Goal: Task Accomplishment & Management: Manage account settings

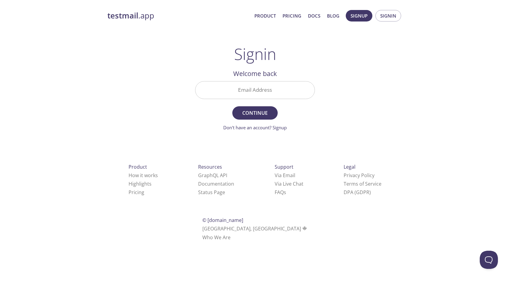
click at [287, 93] on input "Email Address" at bounding box center [254, 89] width 119 height 17
click at [298, 82] on input "Email Address" at bounding box center [254, 89] width 119 height 17
type input "[EMAIL_ADDRESS][DOMAIN_NAME]"
click at [270, 105] on form "Email Address [EMAIL_ADDRESS][DOMAIN_NAME] Continue Don't have an account? Sign…" at bounding box center [255, 106] width 120 height 50
click at [266, 113] on span "Continue" at bounding box center [255, 113] width 32 height 8
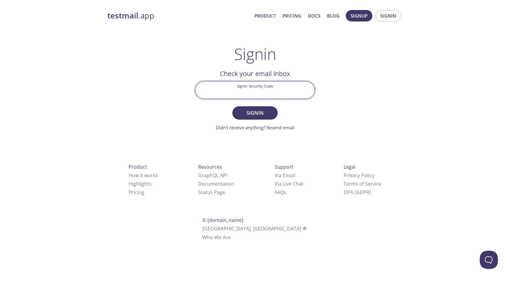
click at [246, 87] on input "Signin Security Code" at bounding box center [254, 89] width 119 height 17
paste input "JJCRD63"
type input "JJCRD63"
click at [267, 112] on span "Signin" at bounding box center [255, 113] width 32 height 8
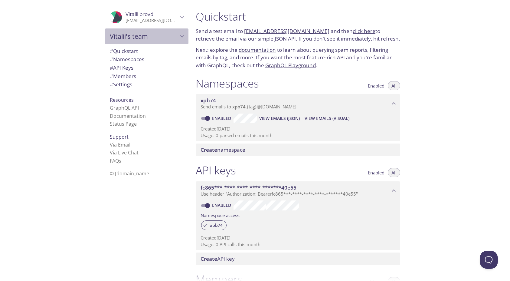
click at [145, 37] on span "Vitalii's team" at bounding box center [144, 36] width 68 height 8
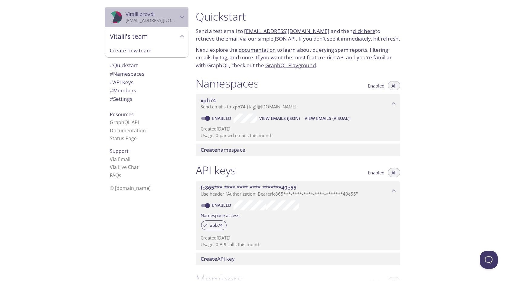
click at [156, 21] on p "[EMAIL_ADDRESS][DOMAIN_NAME]" at bounding box center [151, 21] width 53 height 6
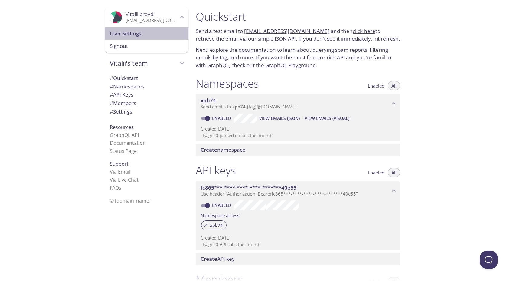
click at [157, 35] on span "User Settings" at bounding box center [147, 34] width 74 height 8
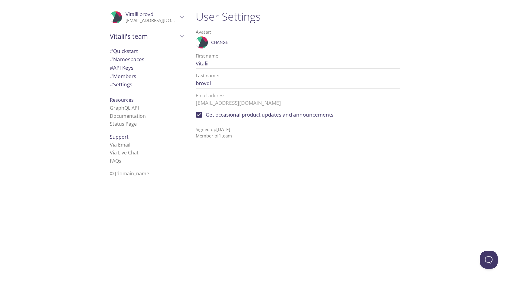
click at [226, 138] on p "Signed up [DATE] Member of 1 team" at bounding box center [298, 130] width 204 height 18
